Goal: Information Seeking & Learning: Understand process/instructions

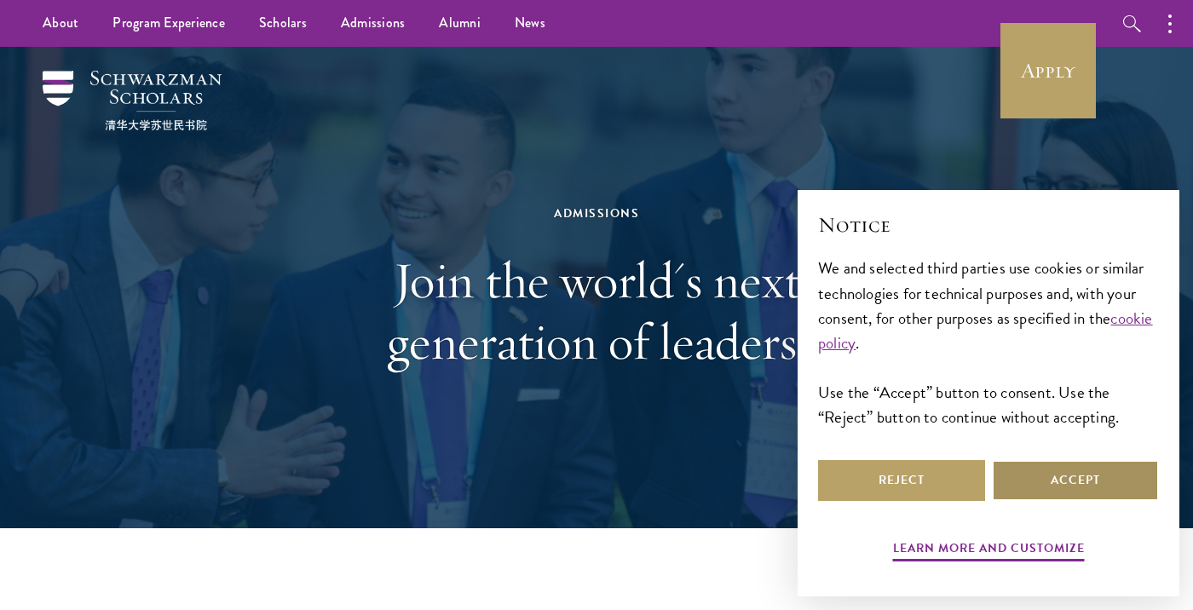
click at [1075, 481] on button "Accept" at bounding box center [1075, 480] width 167 height 41
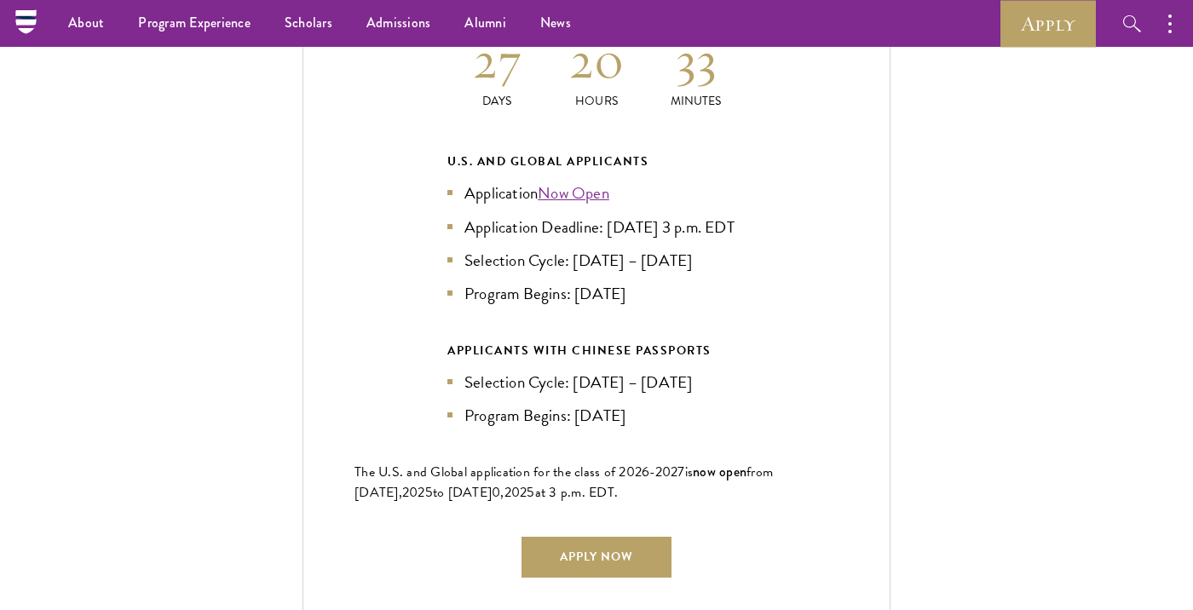
scroll to position [3757, 0]
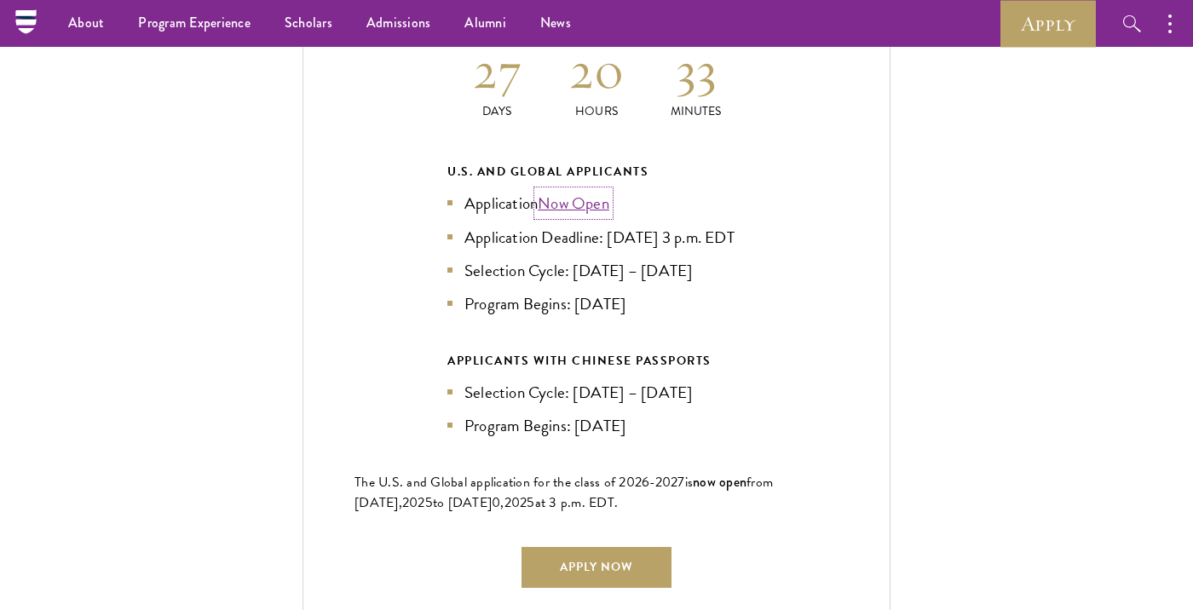
click at [588, 191] on link "Now Open" at bounding box center [574, 203] width 72 height 25
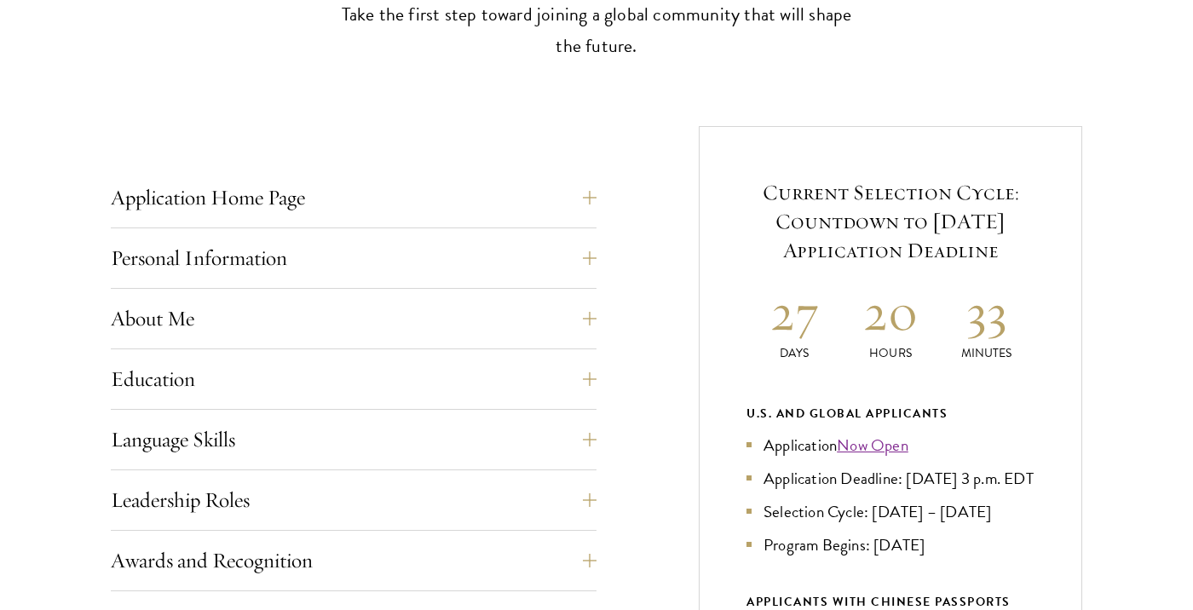
scroll to position [562, 0]
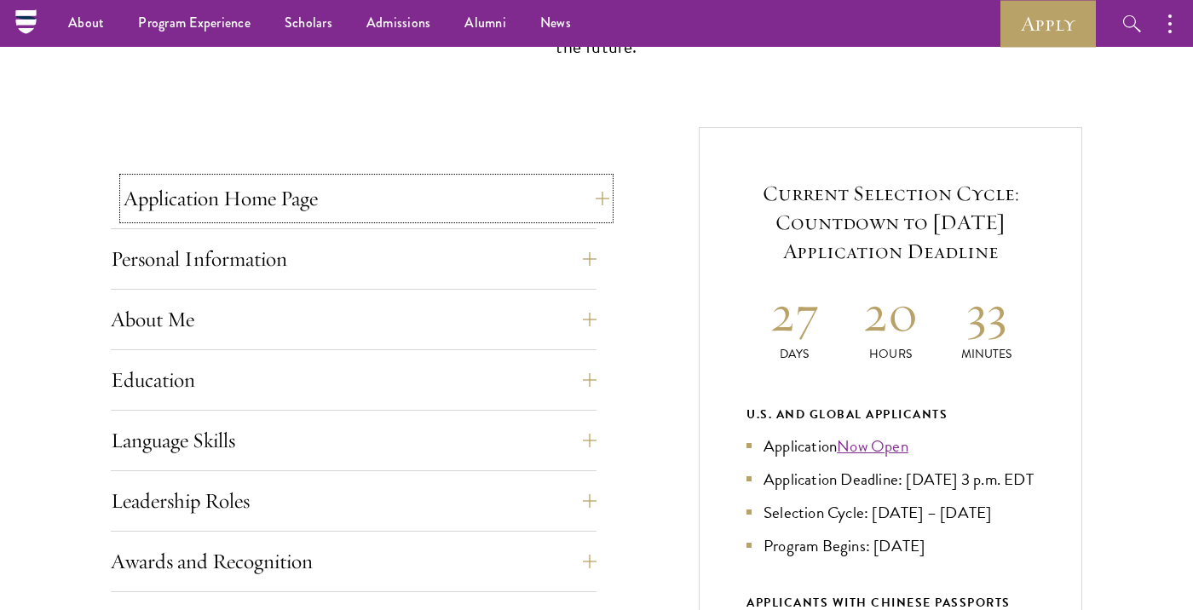
click at [313, 183] on button "Application Home Page" at bounding box center [367, 198] width 486 height 41
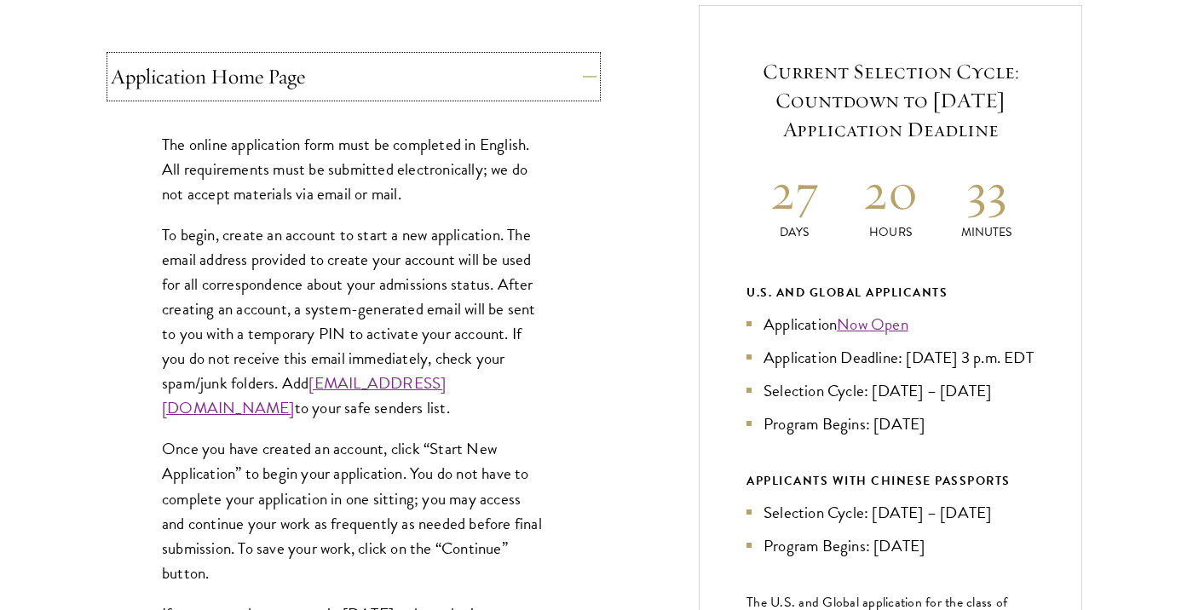
scroll to position [686, 0]
click at [456, 477] on p "Once you have created an account, click “Start New Application” to begin your a…" at bounding box center [353, 509] width 383 height 148
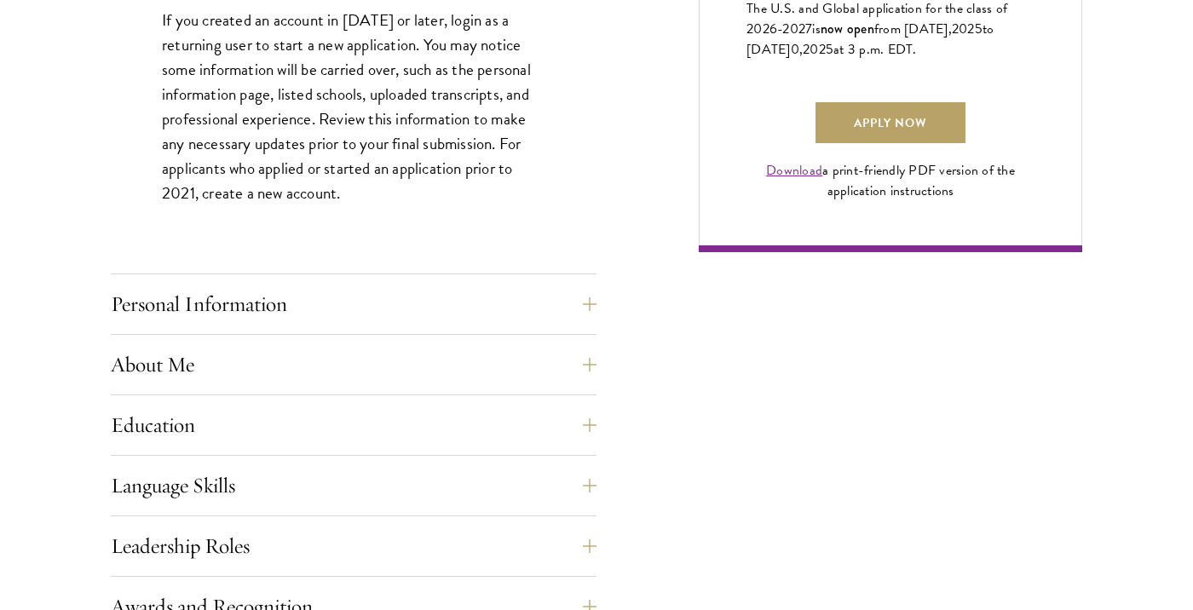
scroll to position [1287, 0]
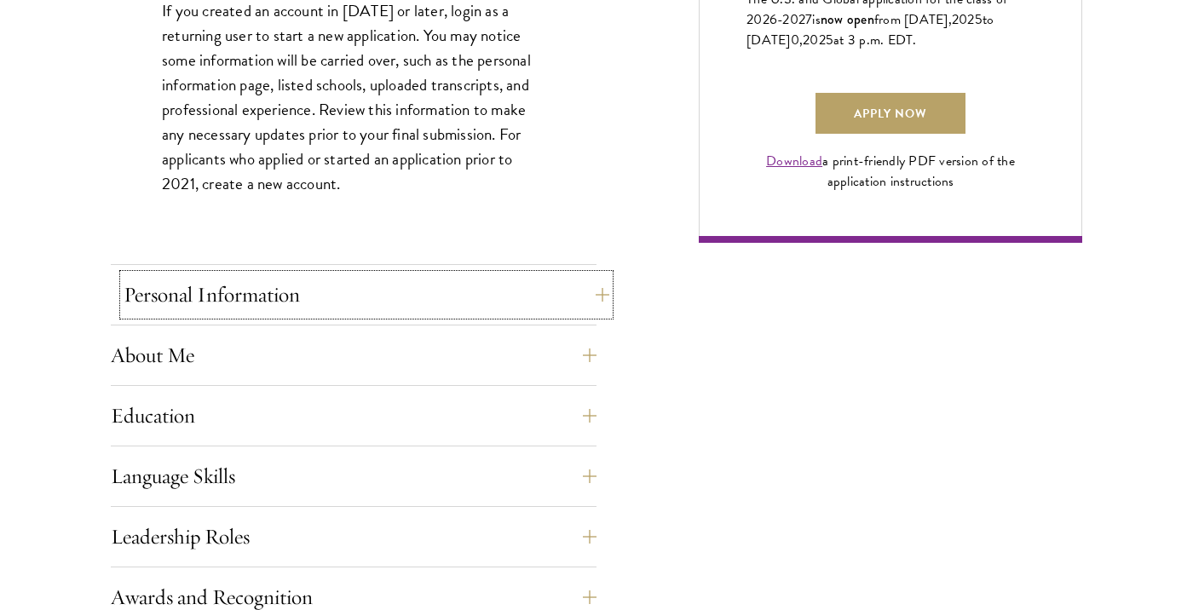
click at [538, 313] on button "Personal Information" at bounding box center [367, 294] width 486 height 41
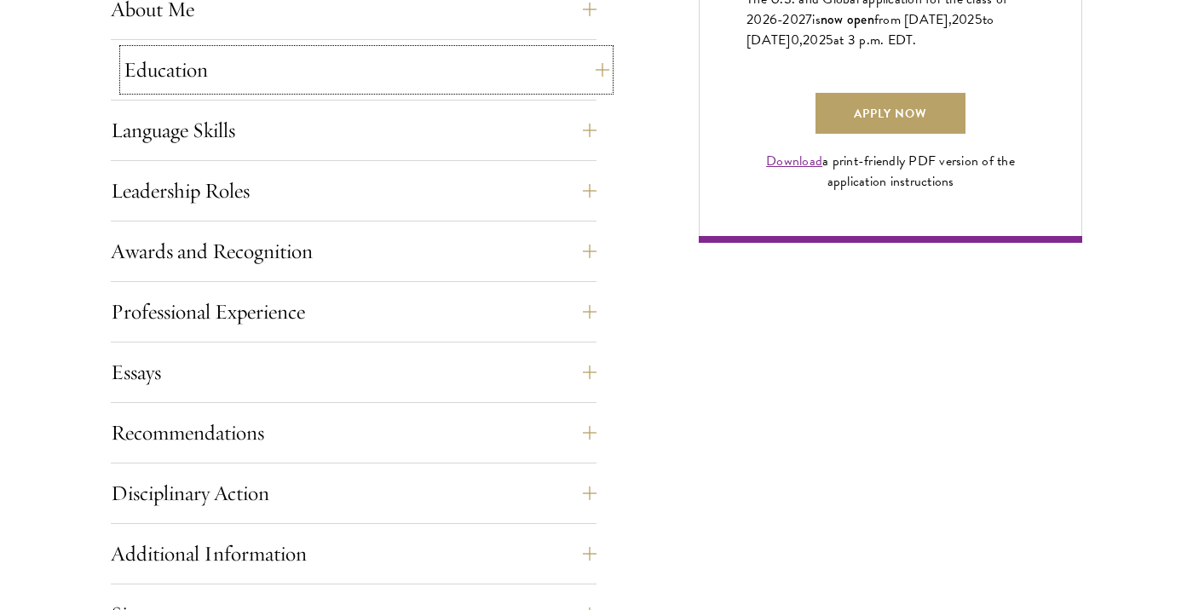
click at [561, 84] on button "Education" at bounding box center [367, 69] width 486 height 41
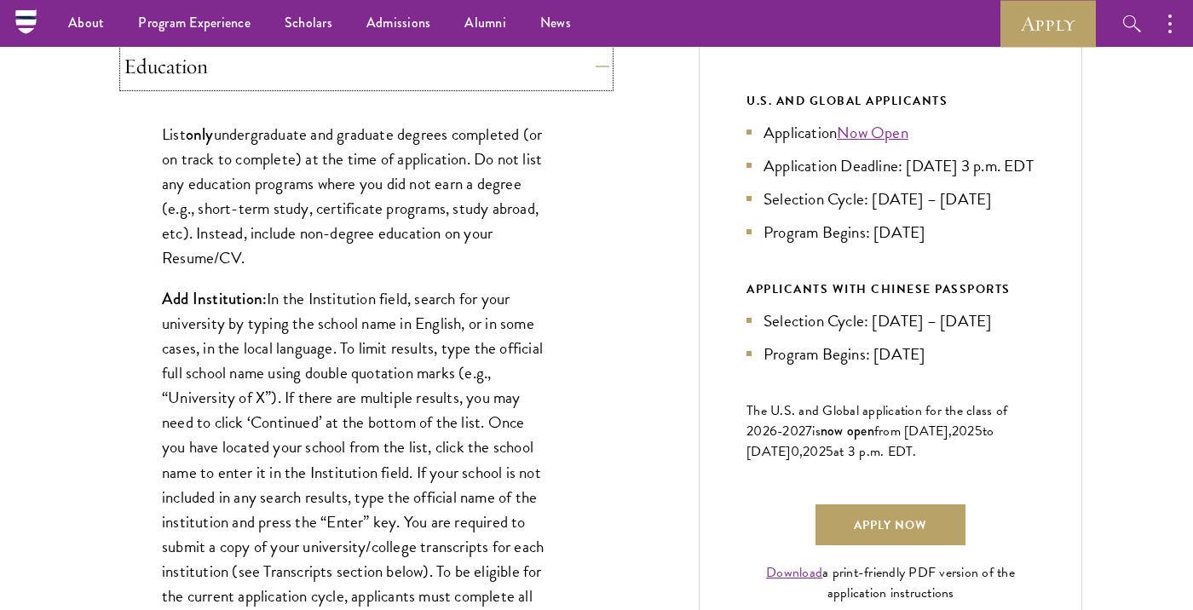
scroll to position [872, 0]
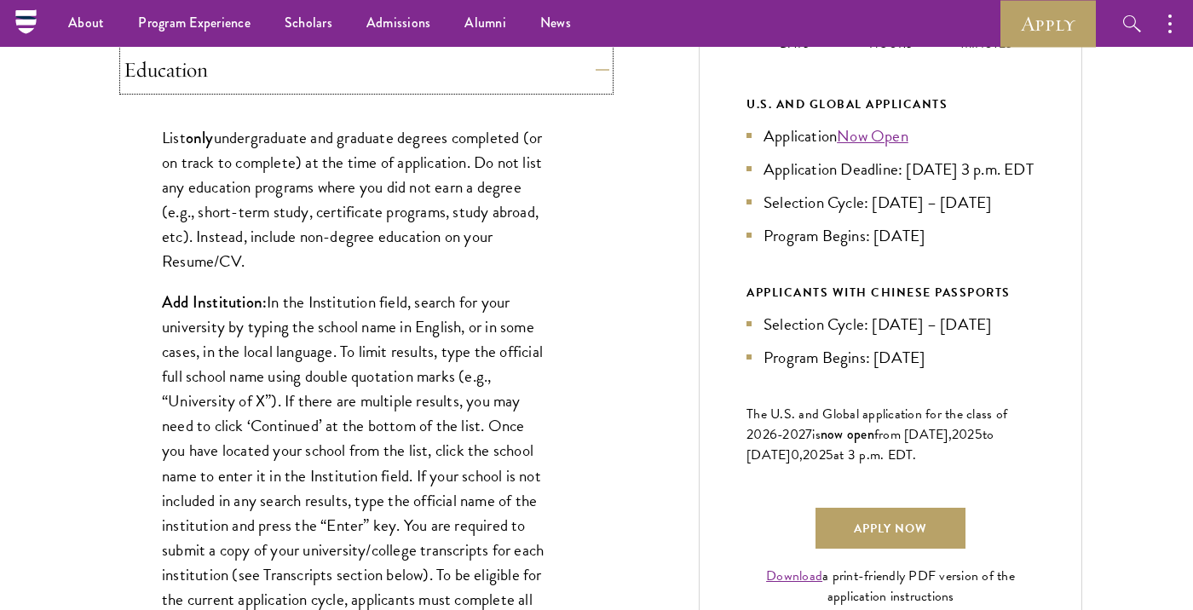
click at [561, 84] on button "Education" at bounding box center [367, 69] width 486 height 41
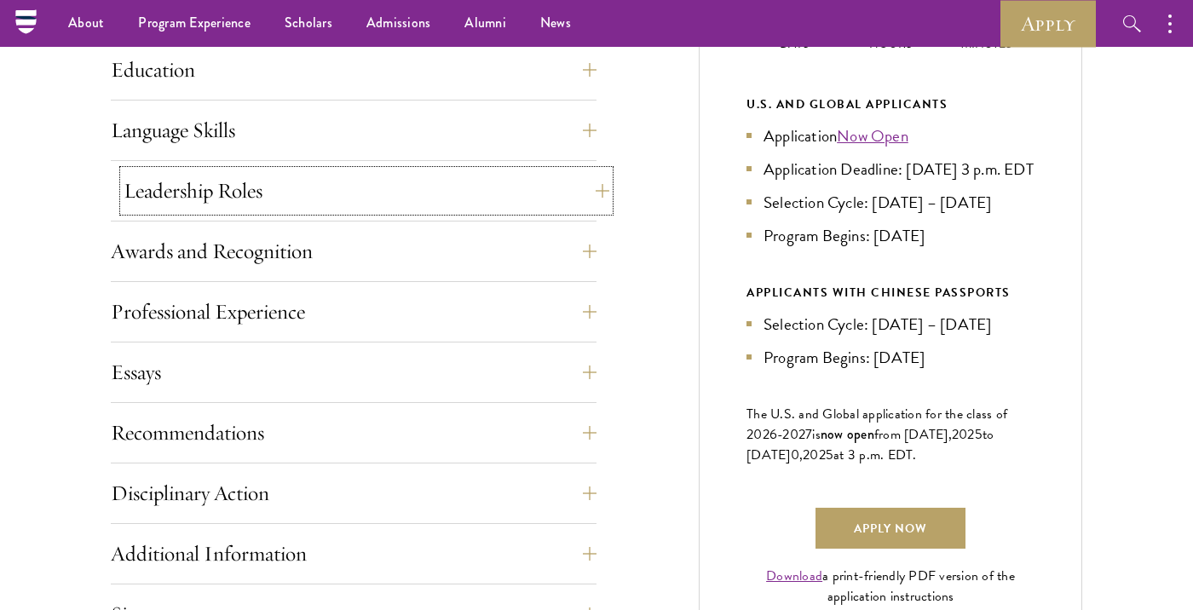
click at [454, 174] on button "Leadership Roles" at bounding box center [367, 190] width 486 height 41
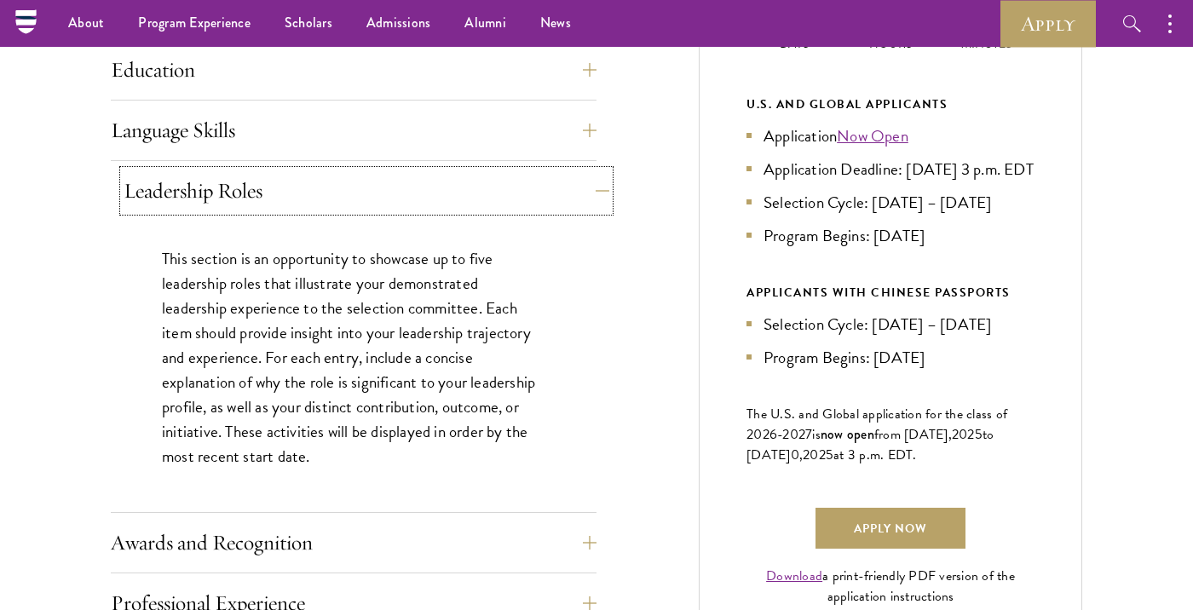
click at [579, 203] on button "Leadership Roles" at bounding box center [367, 190] width 486 height 41
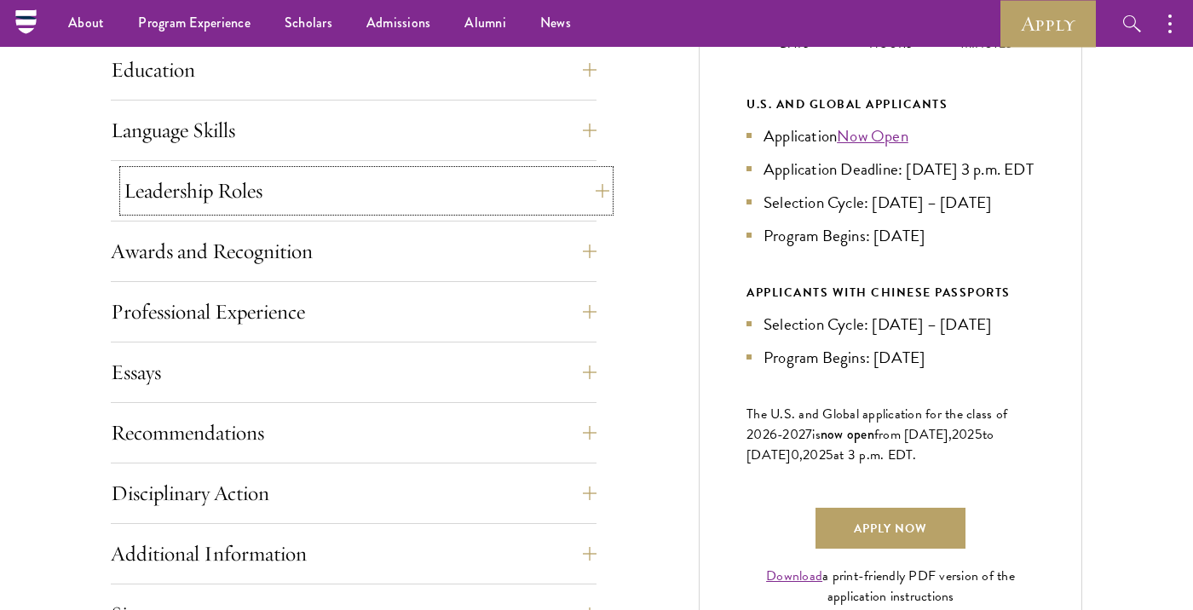
click at [579, 203] on button "Leadership Roles" at bounding box center [367, 190] width 486 height 41
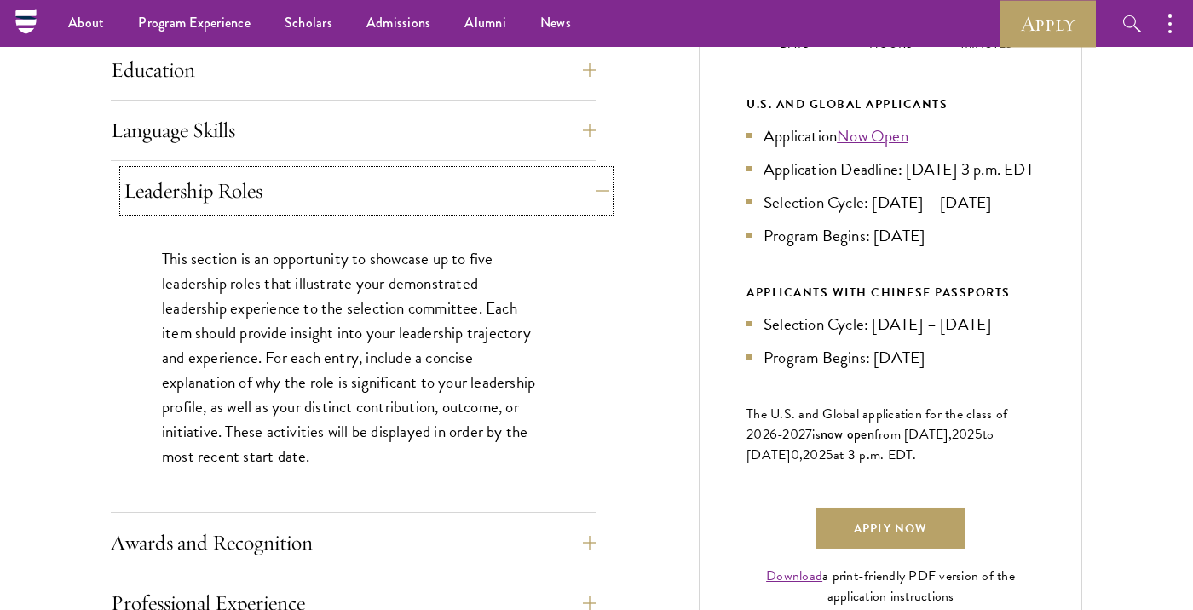
click at [579, 204] on button "Leadership Roles" at bounding box center [367, 190] width 486 height 41
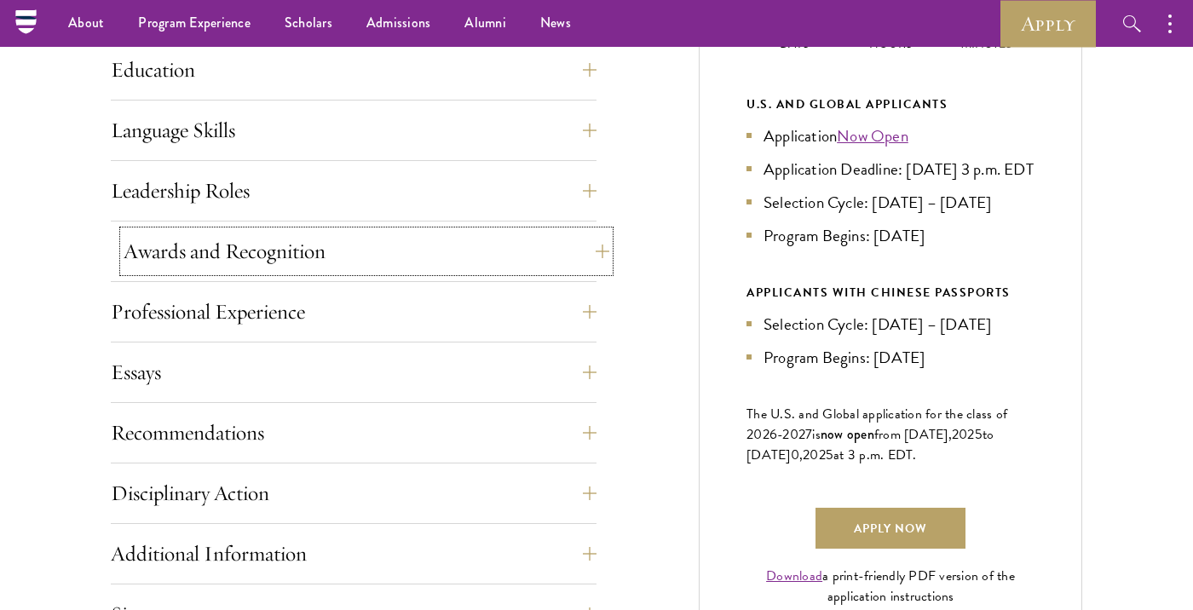
click at [552, 240] on button "Awards and Recognition" at bounding box center [367, 251] width 486 height 41
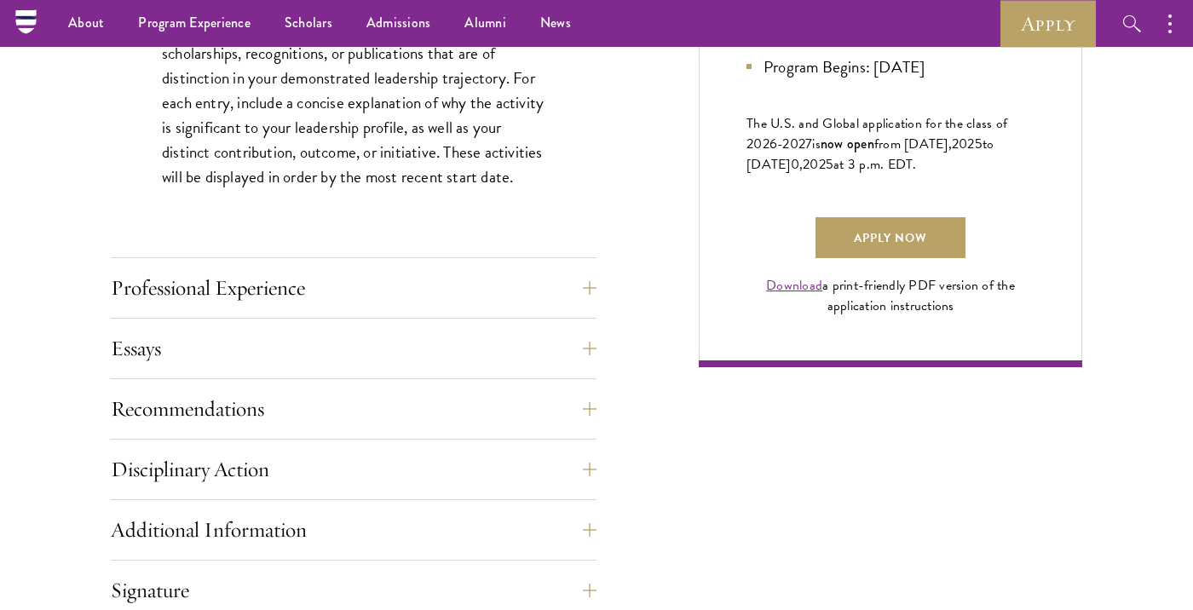
scroll to position [1166, 0]
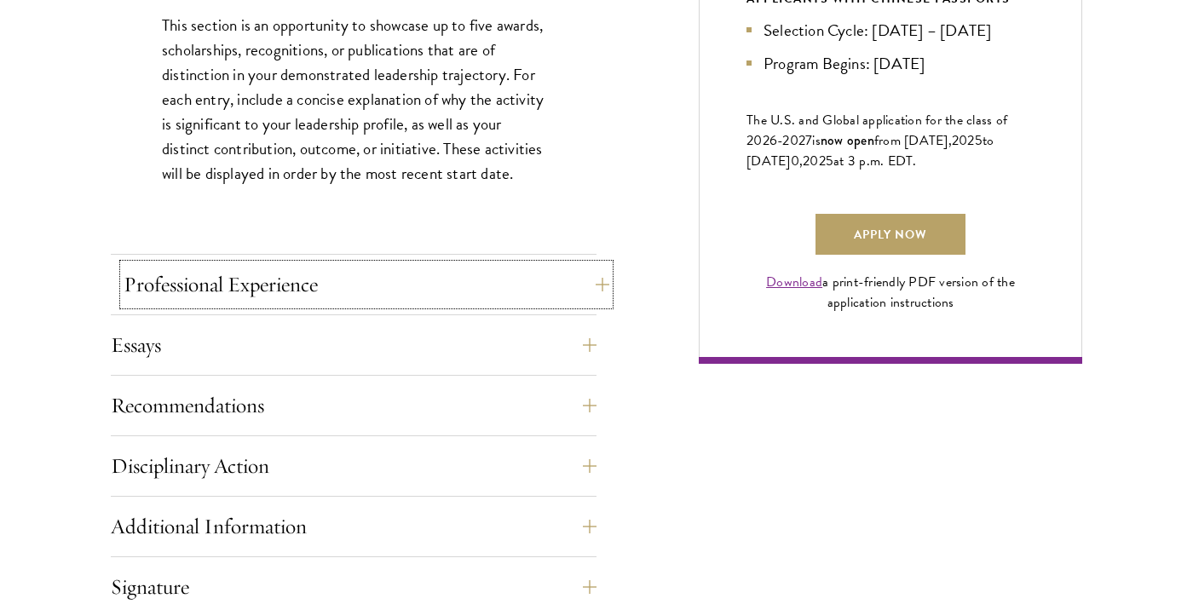
click at [487, 270] on button "Professional Experience" at bounding box center [367, 284] width 486 height 41
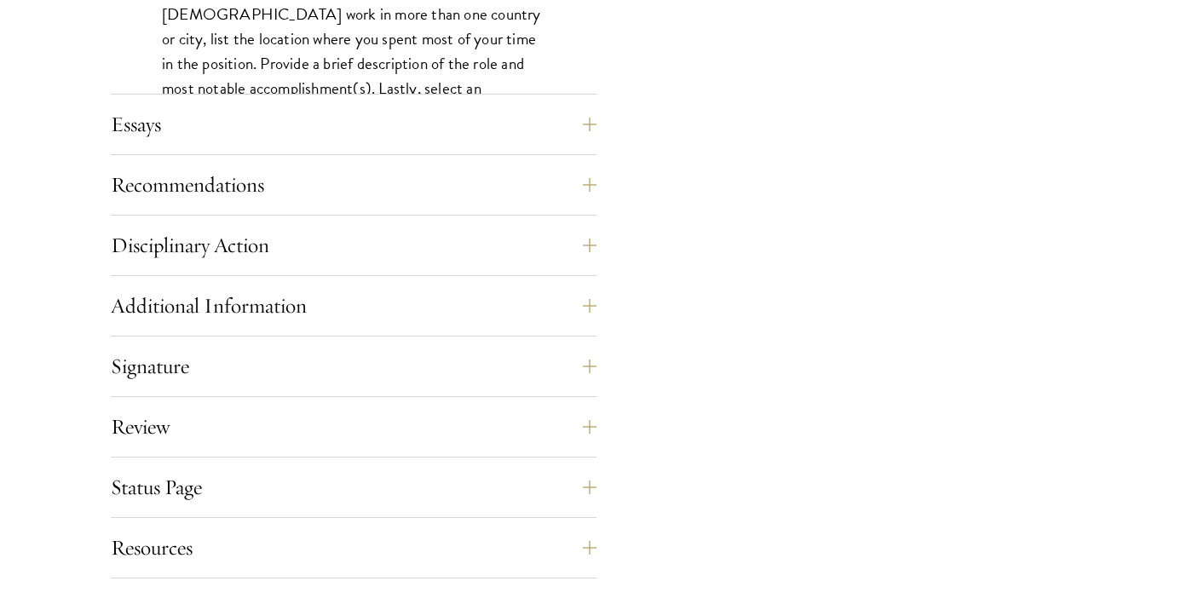
scroll to position [1639, 0]
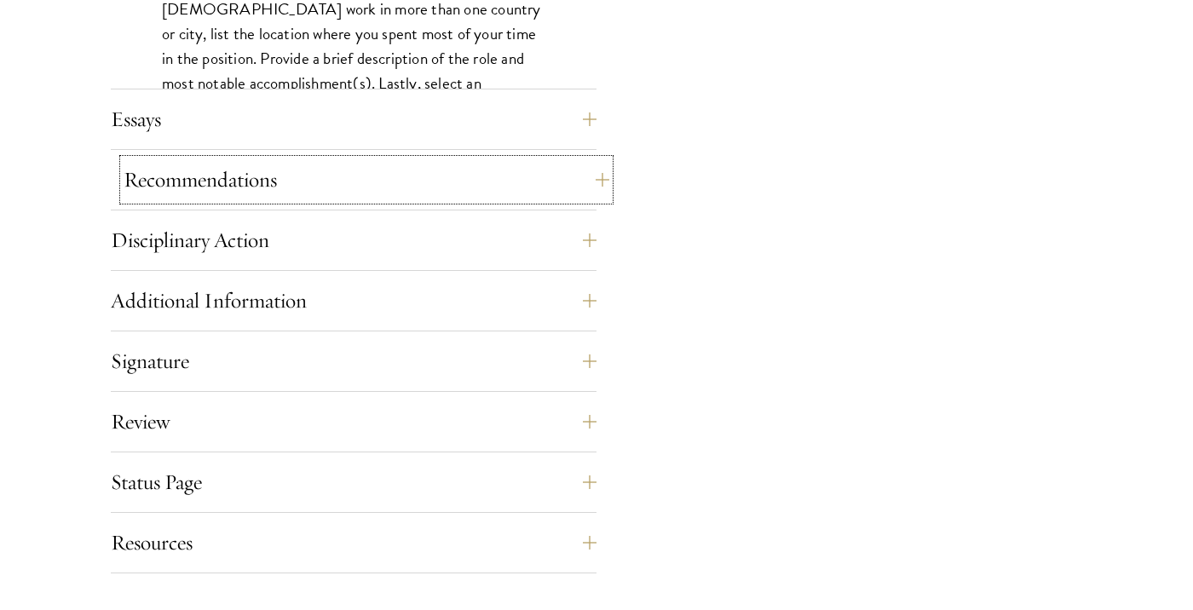
click at [358, 184] on button "Recommendations" at bounding box center [367, 179] width 486 height 41
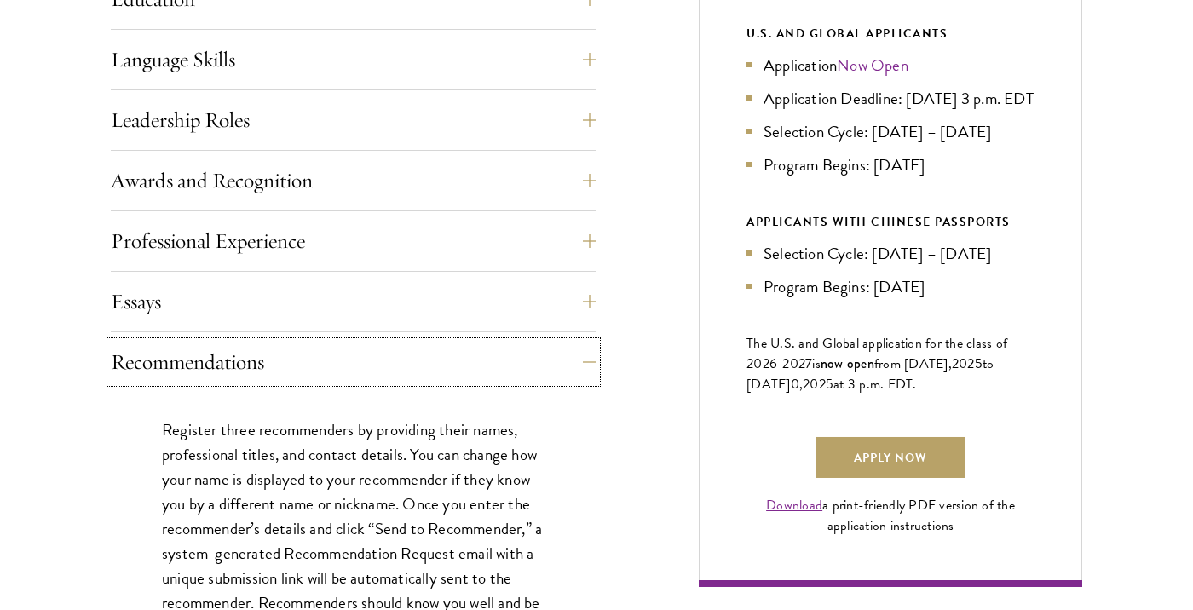
scroll to position [953, 0]
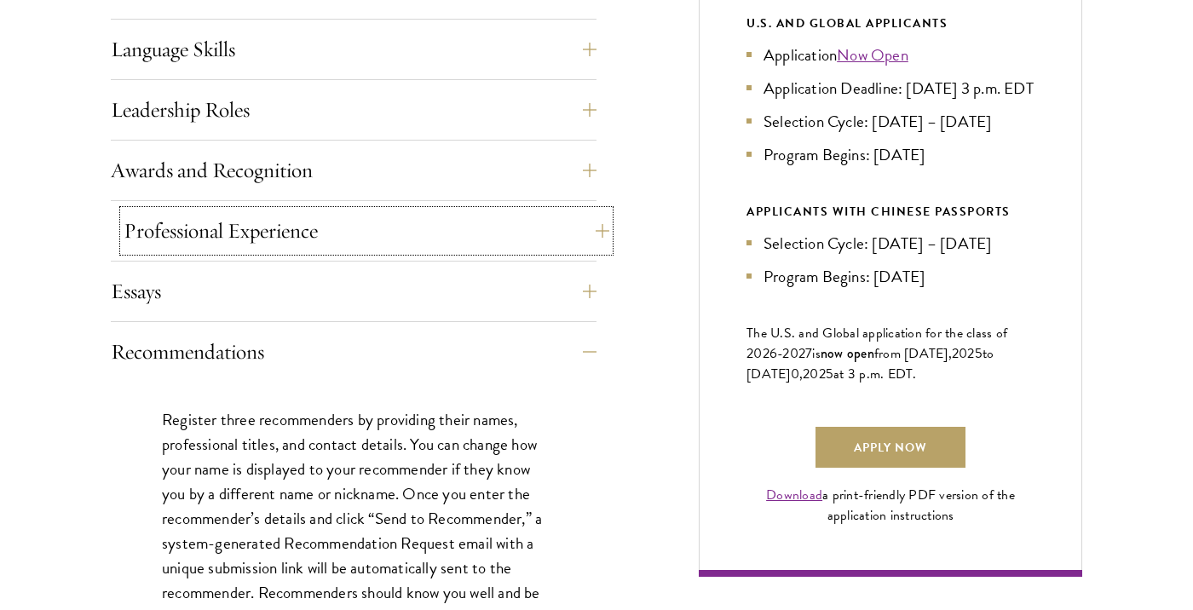
click at [306, 238] on button "Professional Experience" at bounding box center [367, 230] width 486 height 41
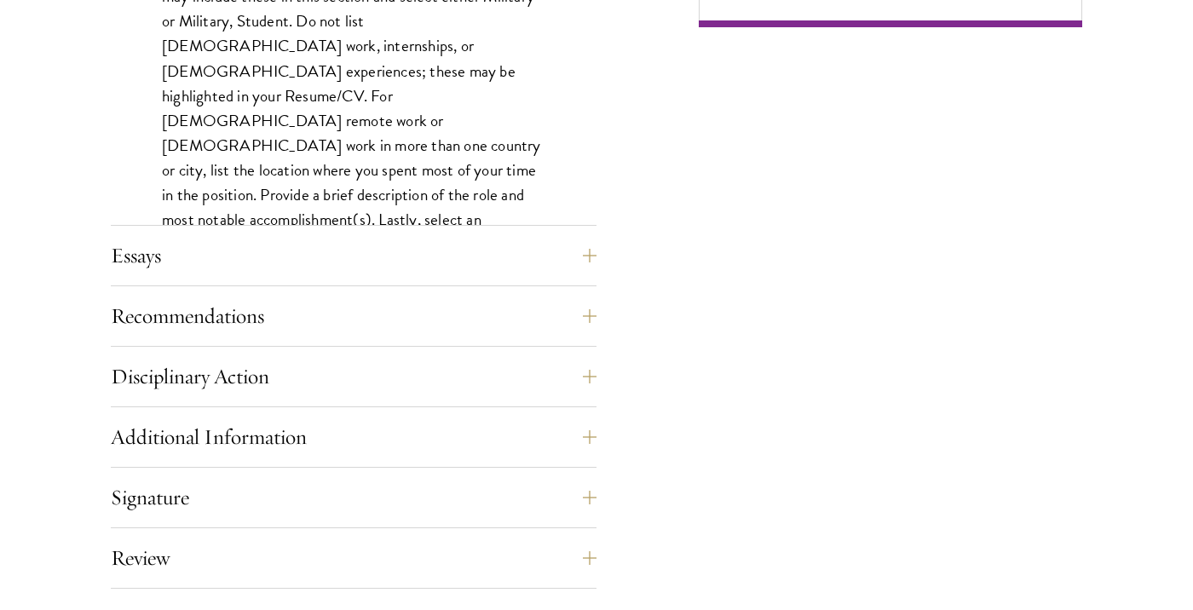
scroll to position [1514, 0]
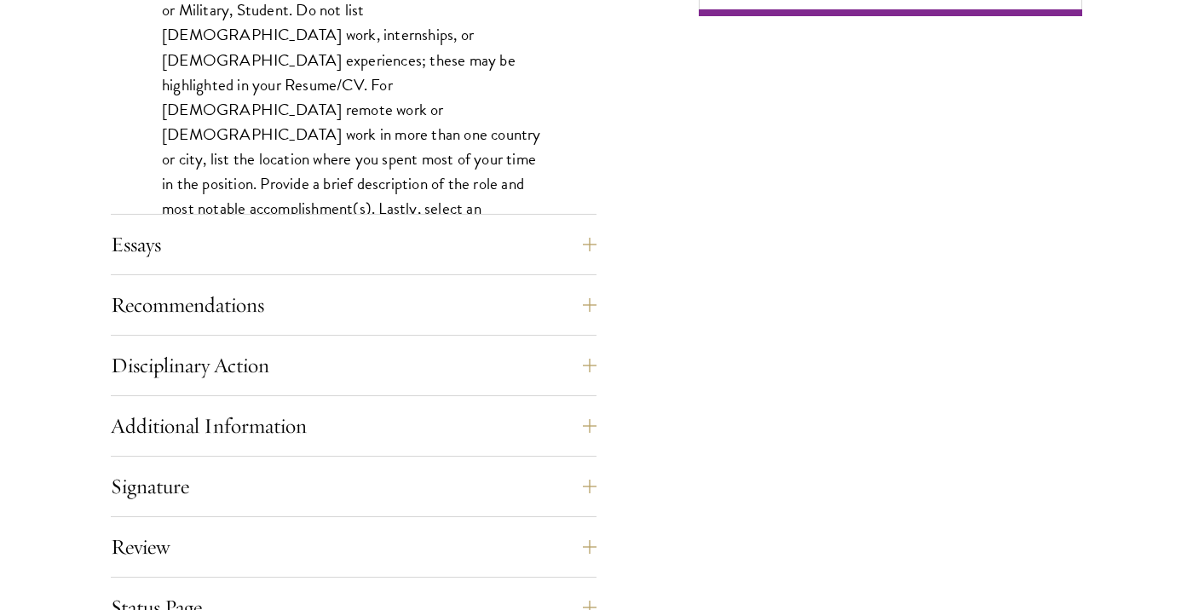
click at [142, 232] on button "Essays" at bounding box center [367, 244] width 486 height 41
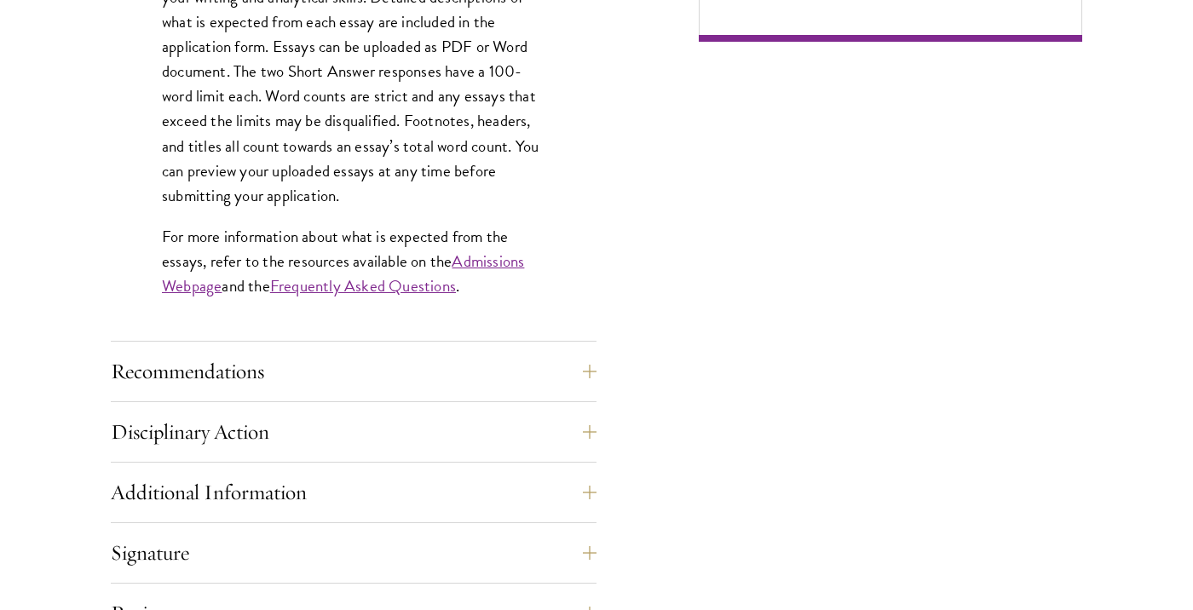
scroll to position [1700, 0]
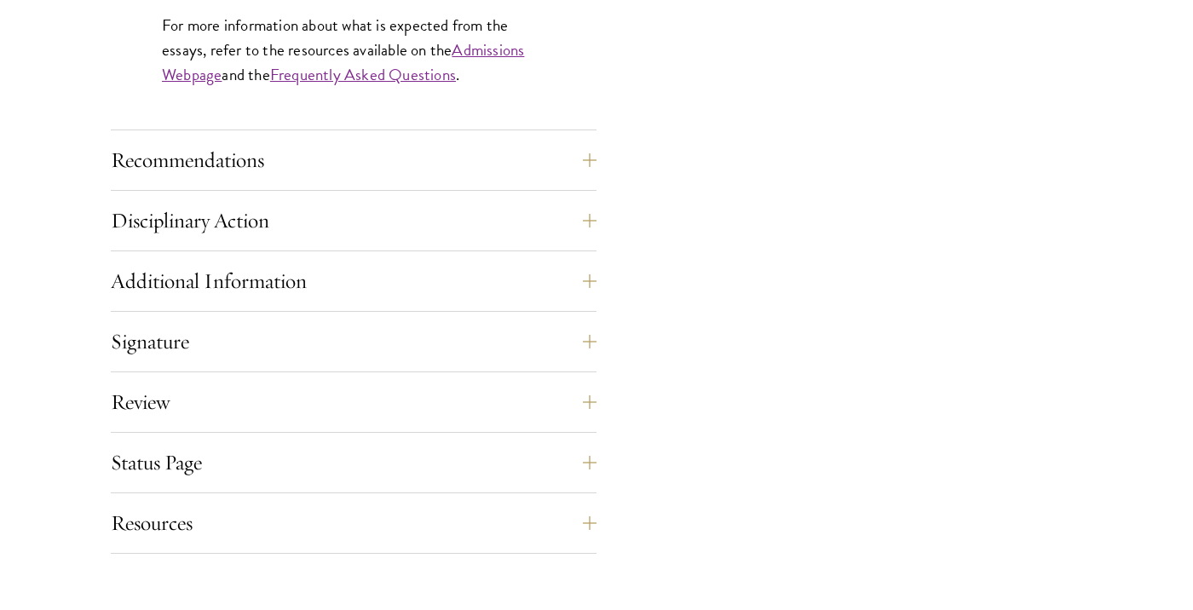
click at [320, 182] on div "Recommendations Register three recommenders by providing their names, professio…" at bounding box center [354, 165] width 486 height 51
click at [235, 158] on button "Recommendations" at bounding box center [367, 160] width 486 height 41
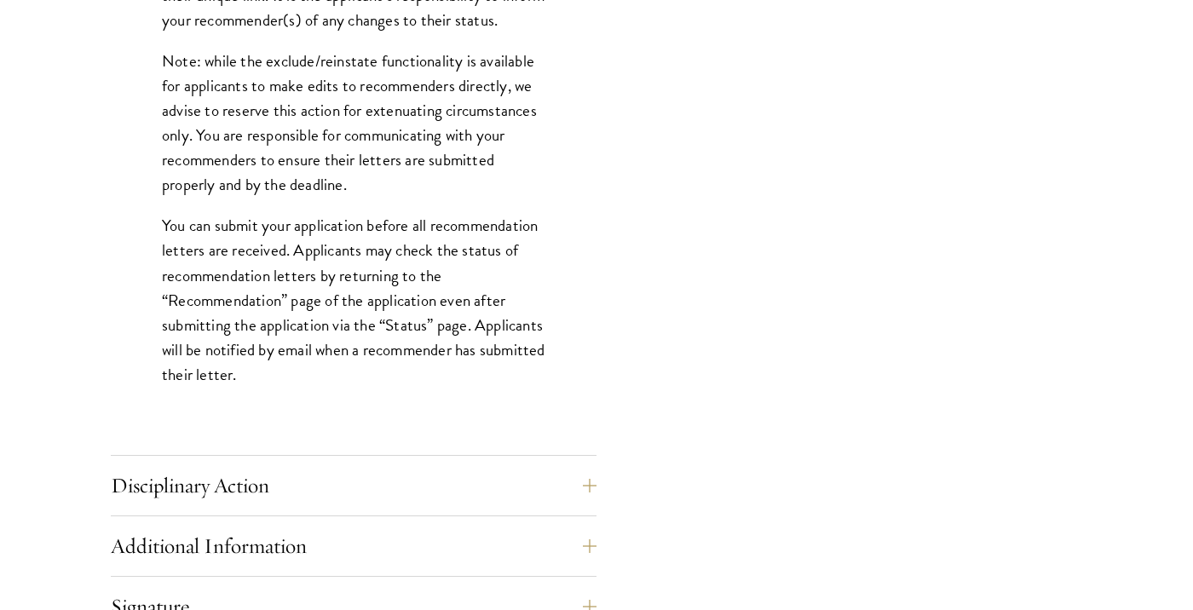
scroll to position [2456, 0]
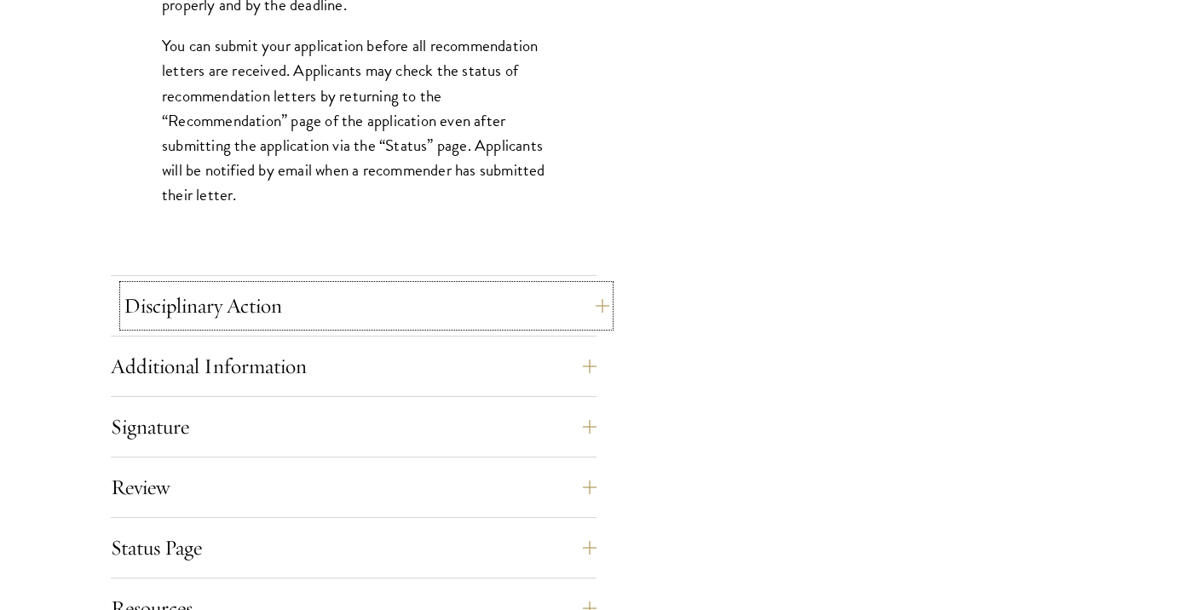
click at [210, 308] on button "Disciplinary Action" at bounding box center [367, 305] width 486 height 41
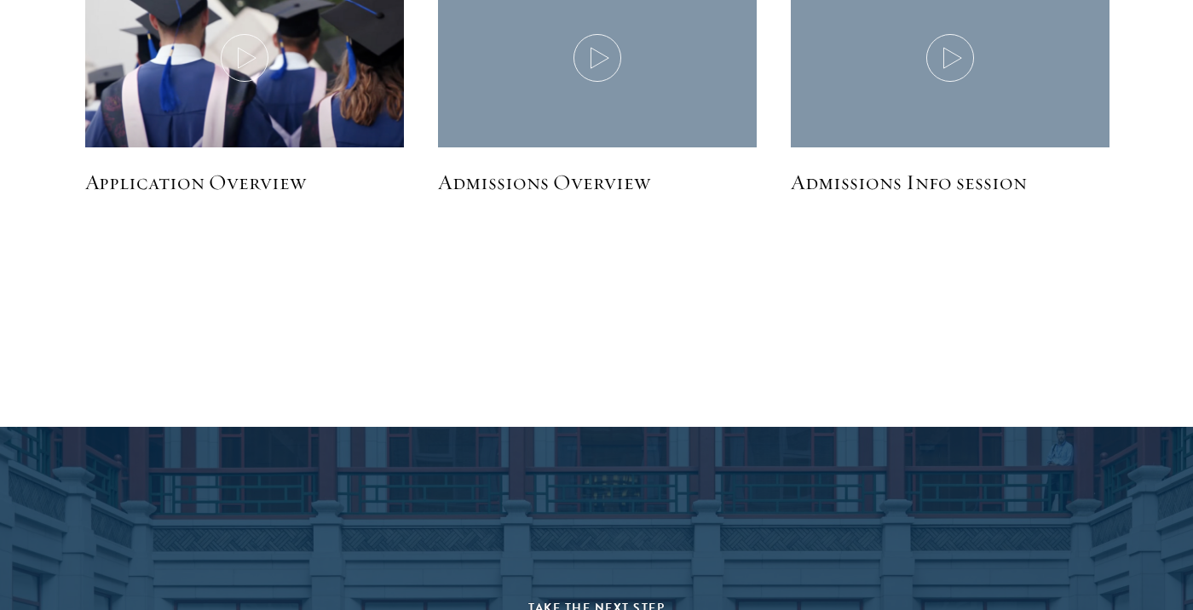
scroll to position [3299, 0]
